Goal: Information Seeking & Learning: Understand process/instructions

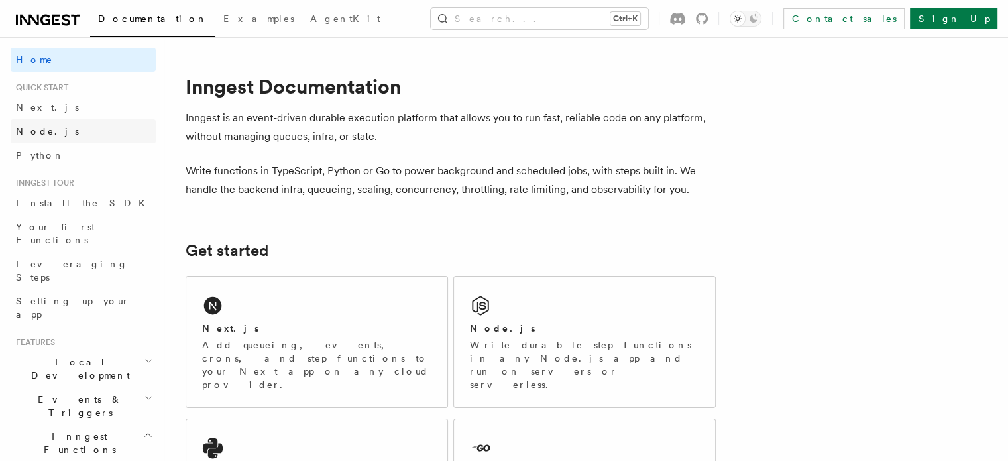
click at [80, 125] on link "Node.js" at bounding box center [83, 131] width 145 height 24
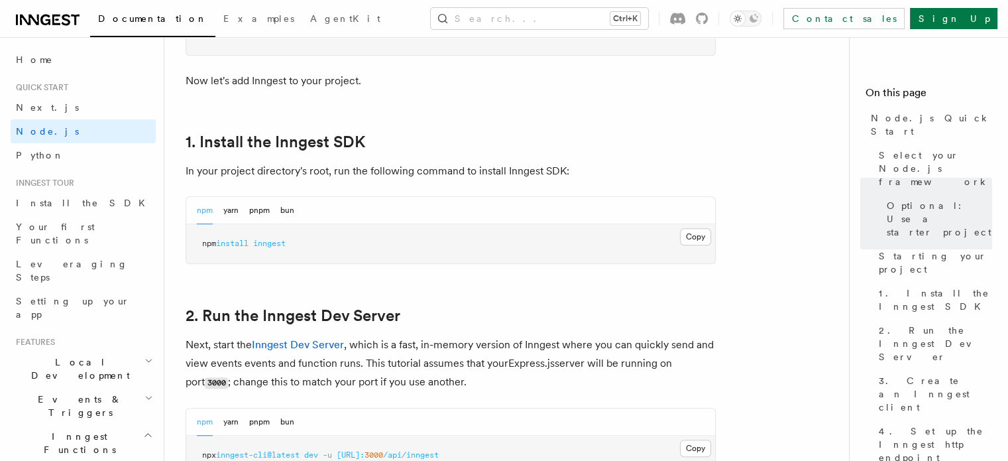
scroll to position [787, 0]
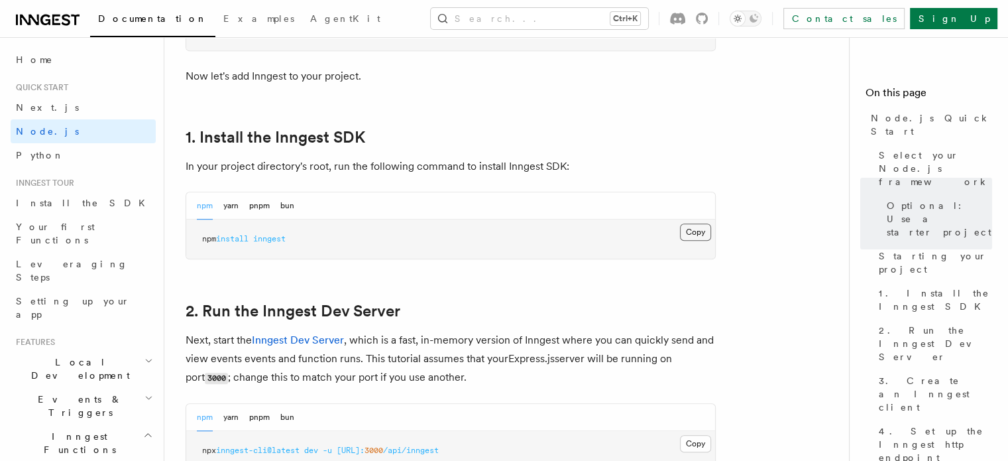
click at [693, 229] on button "Copy Copied" at bounding box center [695, 231] width 31 height 17
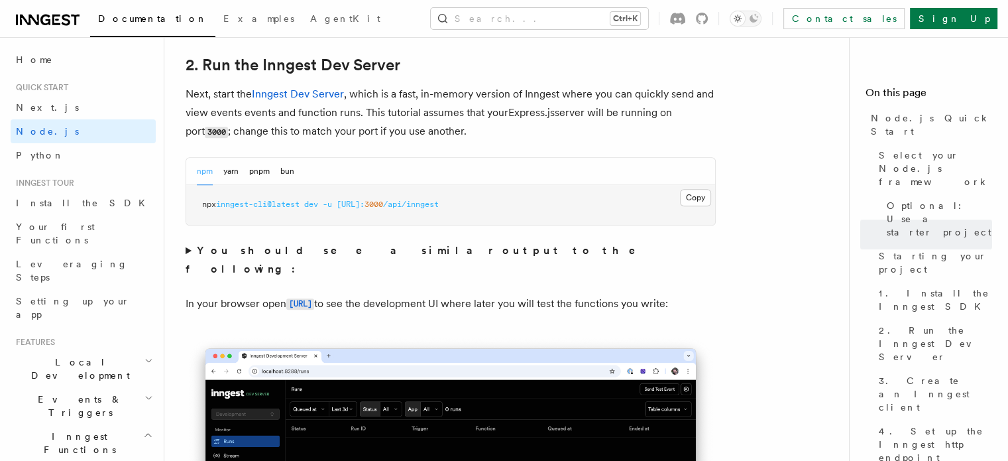
scroll to position [1034, 0]
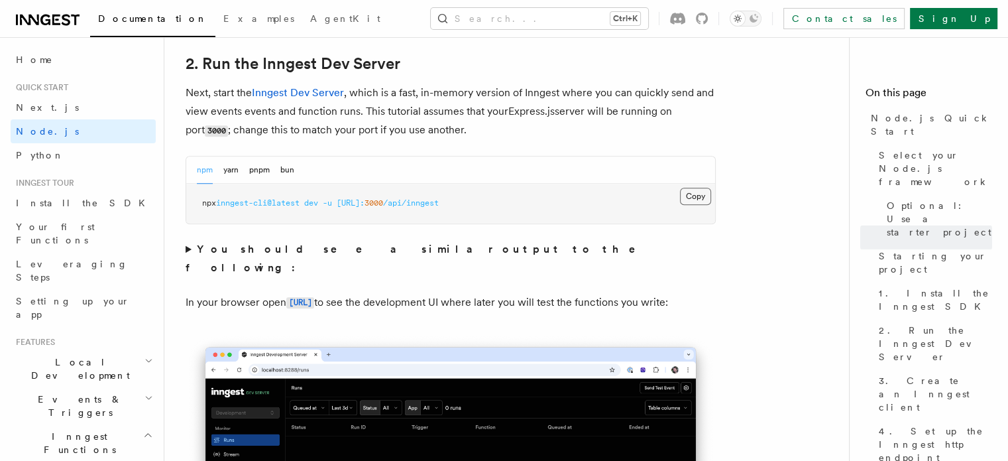
click at [701, 196] on button "Copy Copied" at bounding box center [695, 196] width 31 height 17
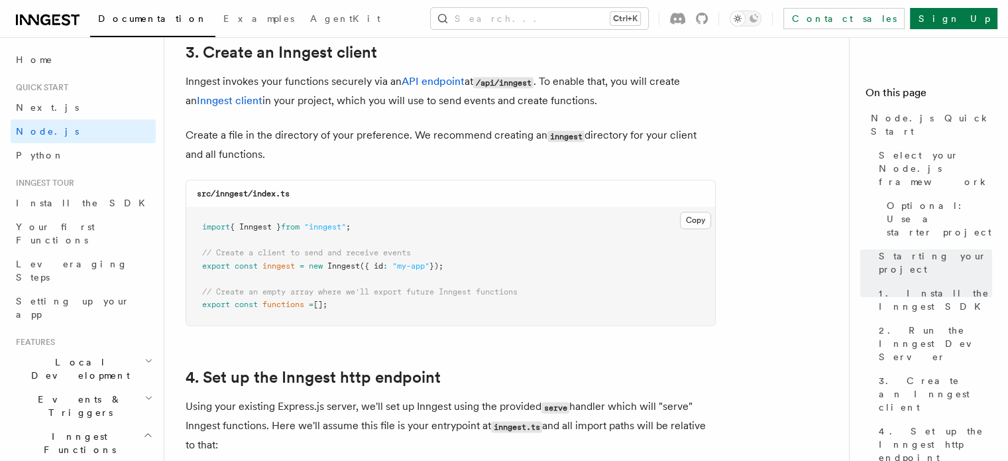
scroll to position [1699, 0]
drag, startPoint x: 201, startPoint y: 223, endPoint x: 387, endPoint y: 229, distance: 185.7
click at [387, 229] on pre "import { Inngest } from "inngest" ; // Create a client to send and receive even…" at bounding box center [450, 265] width 529 height 117
copy span "import { Inngest } from "inngest" ;"
drag, startPoint x: 201, startPoint y: 263, endPoint x: 460, endPoint y: 269, distance: 258.6
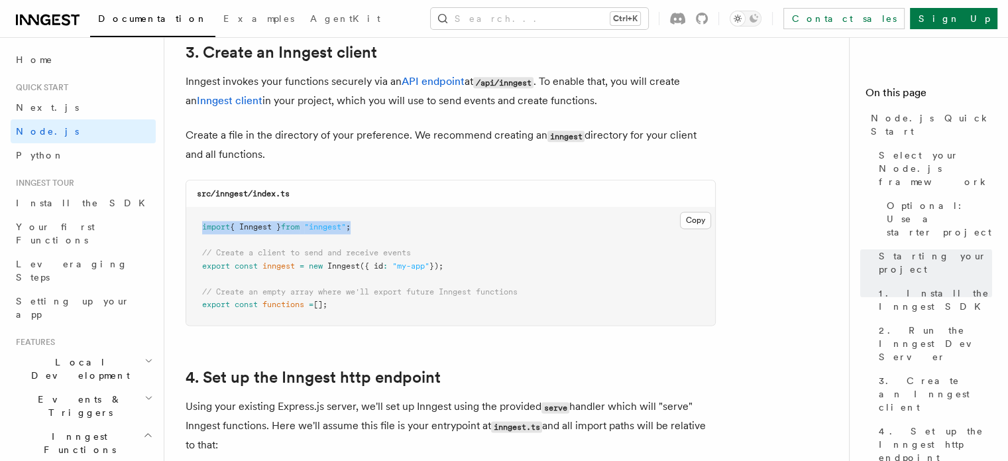
click at [460, 269] on pre "import { Inngest } from "inngest" ; // Create a client to send and receive even…" at bounding box center [450, 265] width 529 height 117
copy span "export const inngest = new Inngest ({ id : "my-app" });"
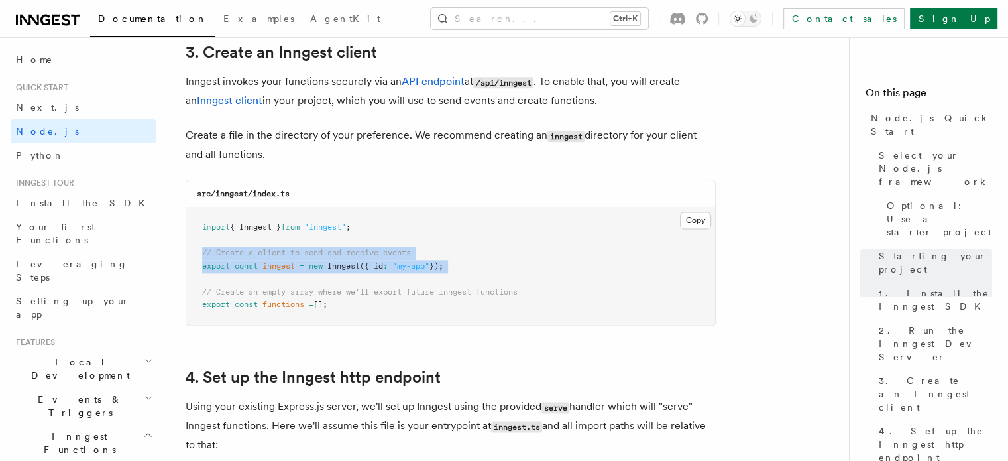
drag, startPoint x: 201, startPoint y: 251, endPoint x: 463, endPoint y: 275, distance: 262.2
click at [463, 275] on pre "import { Inngest } from "inngest" ; // Create a client to send and receive even…" at bounding box center [450, 265] width 529 height 117
copy code "// Create a client to send and receive events export const inngest = new Innges…"
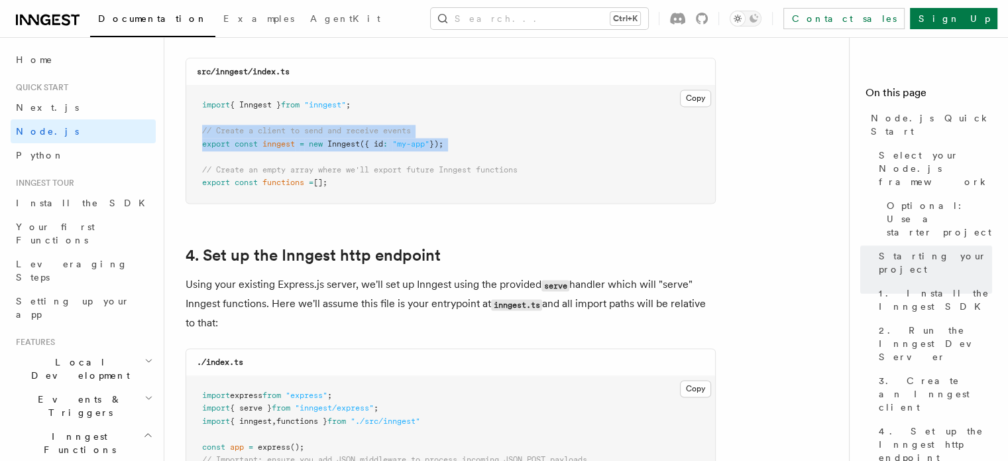
scroll to position [1835, 0]
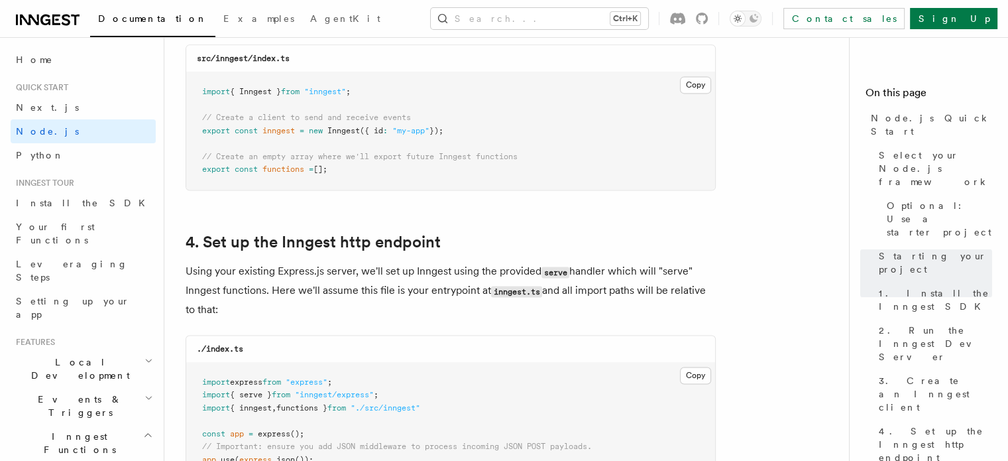
click at [378, 88] on pre "import { Inngest } from "inngest" ; // Create a client to send and receive even…" at bounding box center [450, 130] width 529 height 117
copy code "import { Inngest } from "inngest" ;"
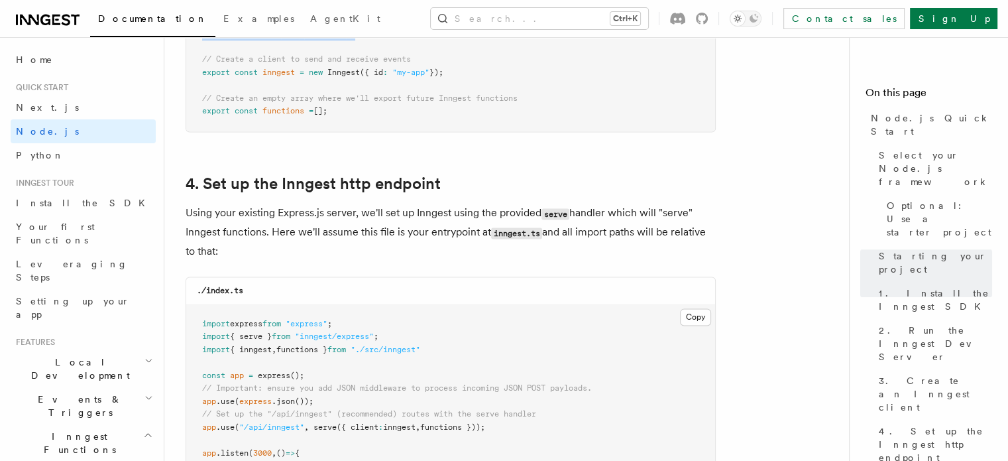
scroll to position [1892, 0]
drag, startPoint x: 203, startPoint y: 97, endPoint x: 341, endPoint y: 111, distance: 138.5
click at [341, 112] on pre "import { Inngest } from "inngest" ; // Create a client to send and receive even…" at bounding box center [450, 73] width 529 height 117
copy code "// Create an empty array where we'll export future Inngest functions export con…"
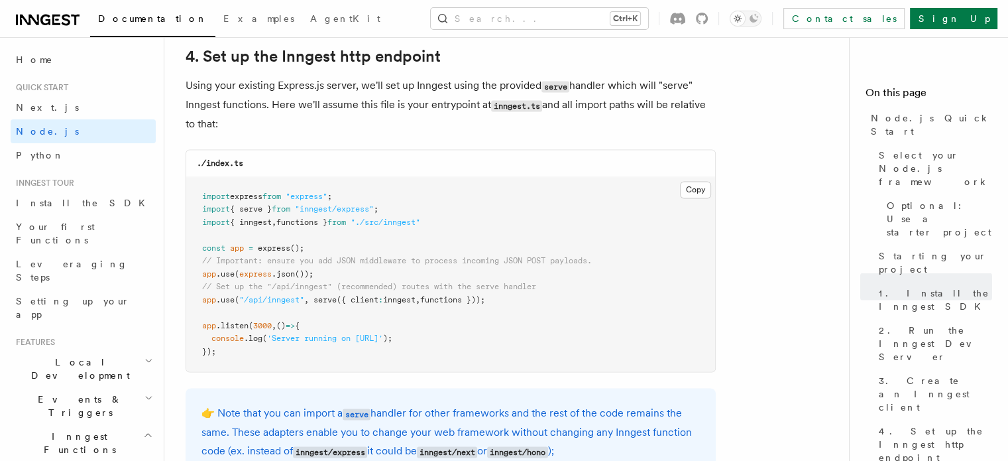
scroll to position [2020, 0]
drag, startPoint x: 201, startPoint y: 209, endPoint x: 443, endPoint y: 227, distance: 242.6
click at [449, 226] on pre "import express from "express" ; import { serve } from "inngest/express" ; impor…" at bounding box center [450, 275] width 529 height 195
copy code "import { serve } from "inngest/express" ; import { inngest , functions } from "…"
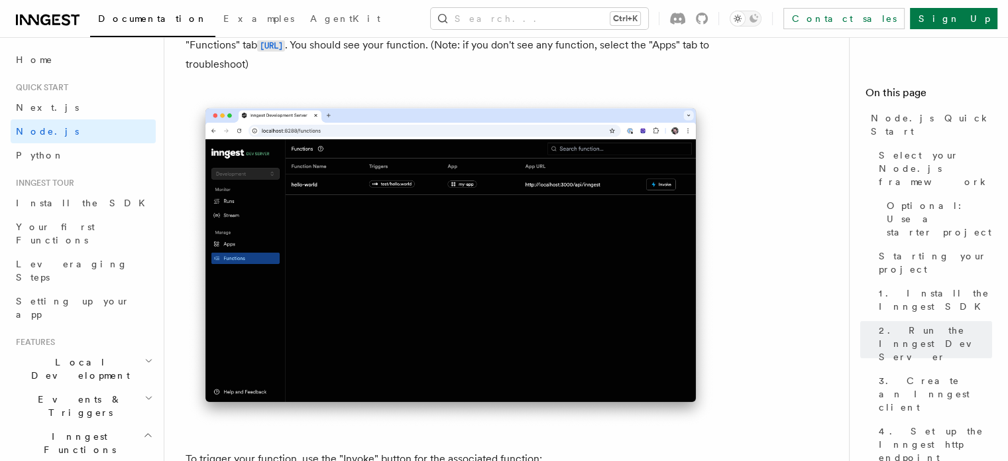
scroll to position [3203, 0]
